Goal: Information Seeking & Learning: Learn about a topic

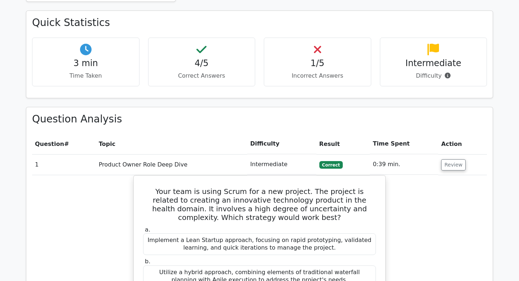
scroll to position [428, 0]
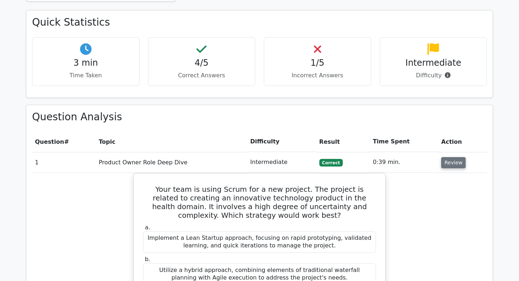
click at [459, 157] on button "Review" at bounding box center [453, 162] width 25 height 11
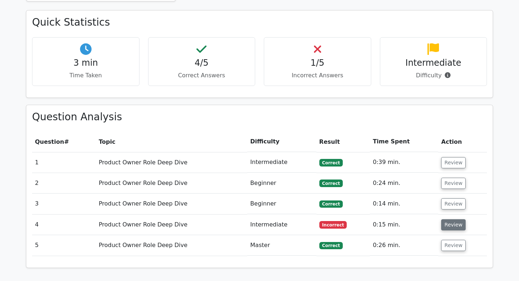
click at [451, 219] on button "Review" at bounding box center [453, 224] width 25 height 11
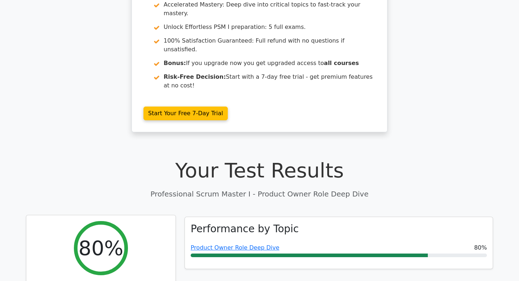
scroll to position [0, 0]
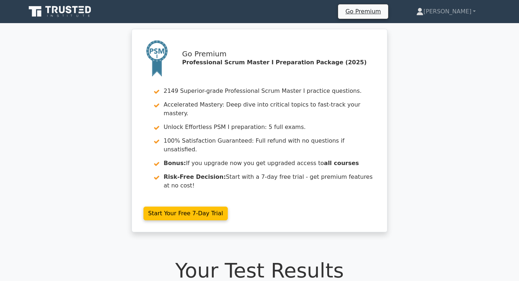
click at [58, 11] on icon at bounding box center [60, 12] width 69 height 14
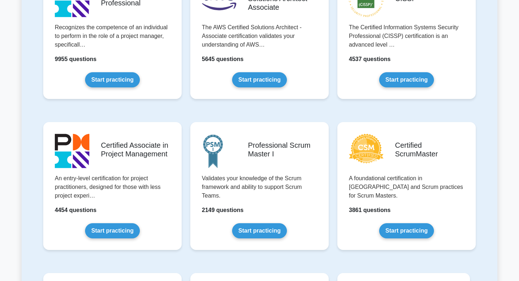
scroll to position [228, 0]
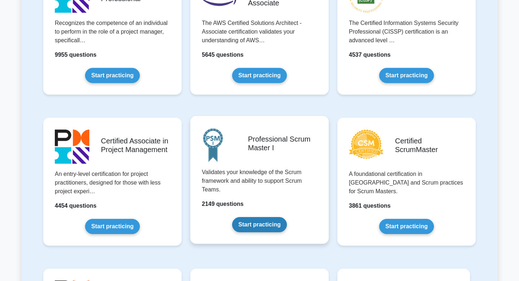
click at [247, 220] on link "Start practicing" at bounding box center [259, 224] width 54 height 15
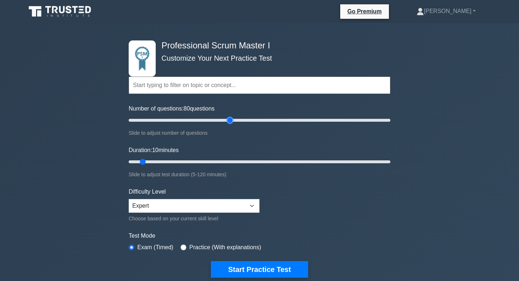
drag, startPoint x: 138, startPoint y: 120, endPoint x: 228, endPoint y: 127, distance: 89.3
type input "80"
click at [228, 124] on input "Number of questions: 80 questions" at bounding box center [260, 120] width 262 height 9
drag, startPoint x: 143, startPoint y: 162, endPoint x: 235, endPoint y: 165, distance: 92.0
click at [235, 166] on div "Duration: 50 minutes Slide to adjust test duration (5-120 minutes)" at bounding box center [260, 162] width 262 height 33
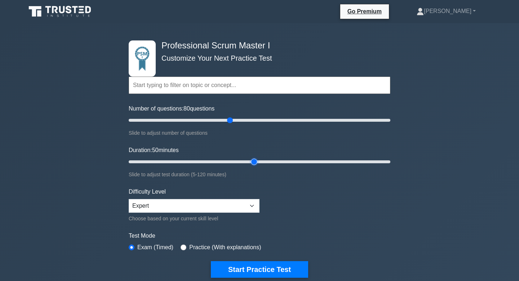
drag, startPoint x: 231, startPoint y: 159, endPoint x: 250, endPoint y: 162, distance: 18.7
type input "60"
click at [249, 162] on input "Duration: 50 minutes" at bounding box center [260, 161] width 262 height 9
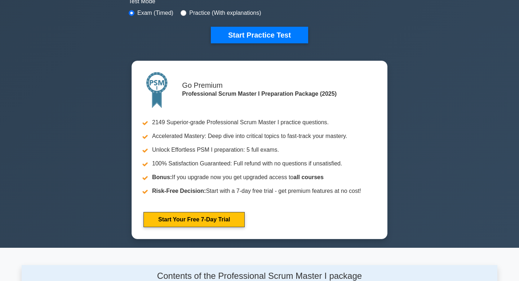
scroll to position [235, 0]
